Goal: Navigation & Orientation: Find specific page/section

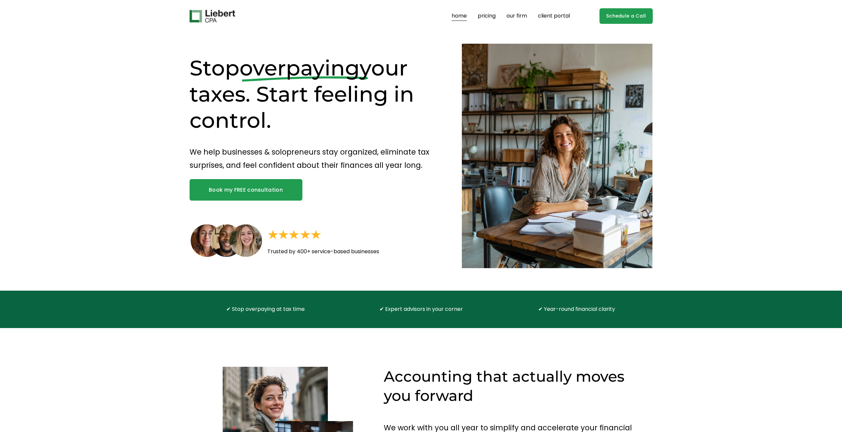
click at [488, 19] on link "pricing" at bounding box center [487, 16] width 18 height 11
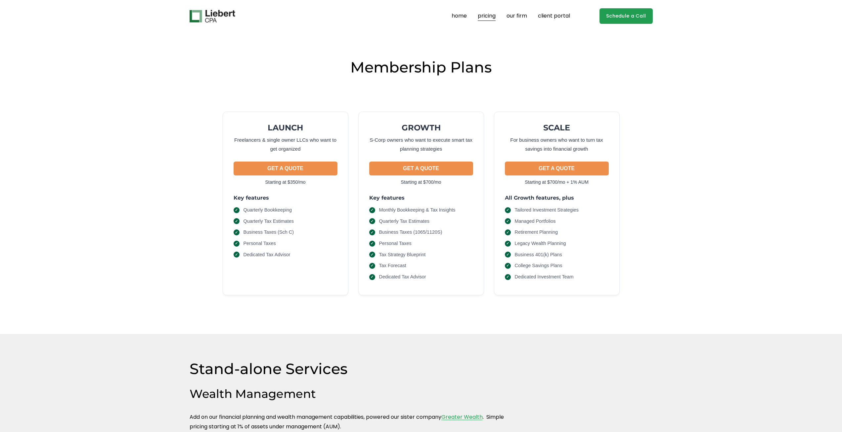
click at [456, 15] on link "home" at bounding box center [459, 16] width 15 height 11
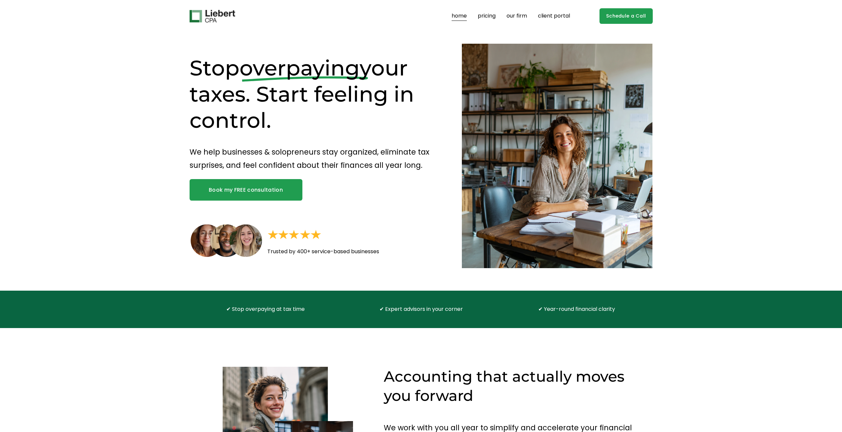
click at [211, 15] on img at bounding box center [213, 16] width 46 height 13
